Goal: Find specific page/section: Find specific page/section

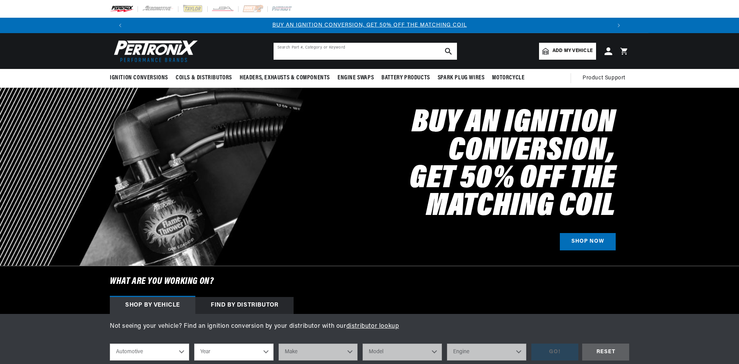
click at [290, 49] on input "text" at bounding box center [364, 51] width 183 height 17
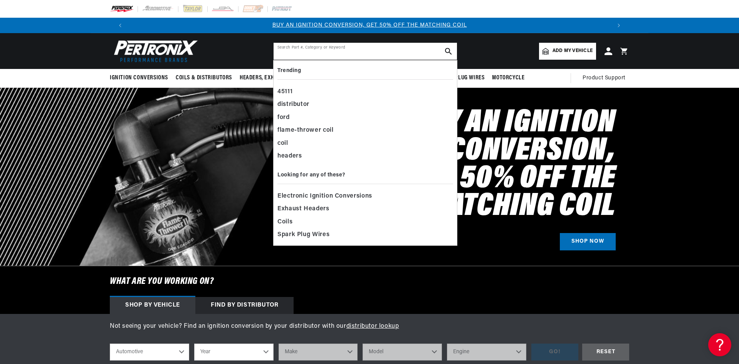
click at [284, 52] on input "text" at bounding box center [364, 51] width 183 height 17
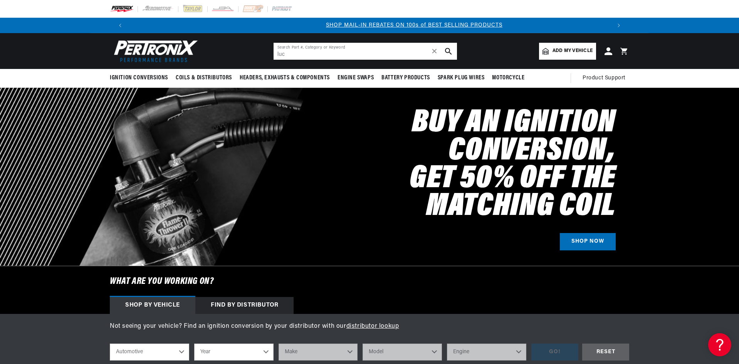
scroll to position [0, 481]
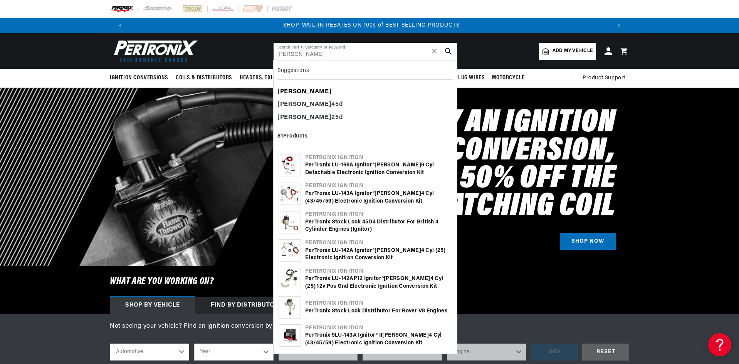
type input "[PERSON_NAME]"
click at [285, 92] on b "[PERSON_NAME]" at bounding box center [304, 92] width 54 height 6
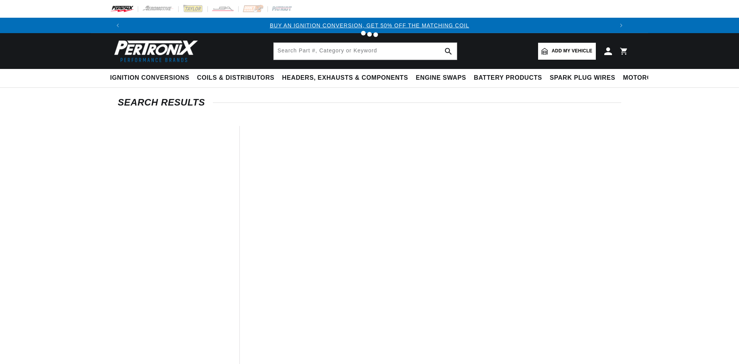
type input "[PERSON_NAME]"
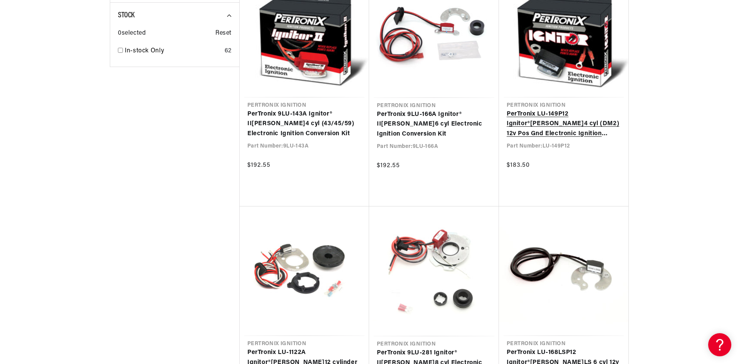
scroll to position [0, 481]
click at [556, 124] on link "PerTronix LU-149P12 Ignitor® [PERSON_NAME] 4 cyl (DM2) 12v Pos Gnd Electronic I…" at bounding box center [563, 124] width 114 height 30
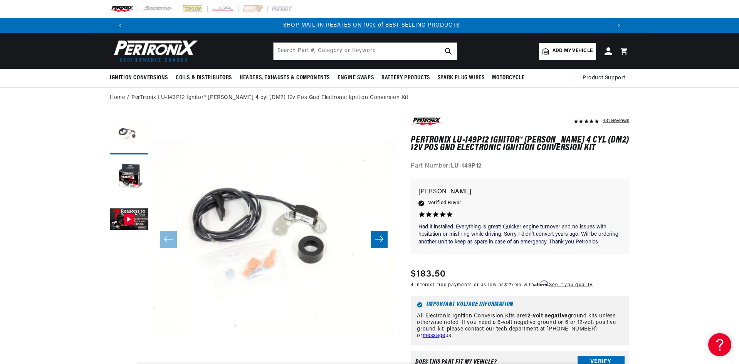
scroll to position [0, 578]
